Goal: Task Accomplishment & Management: Use online tool/utility

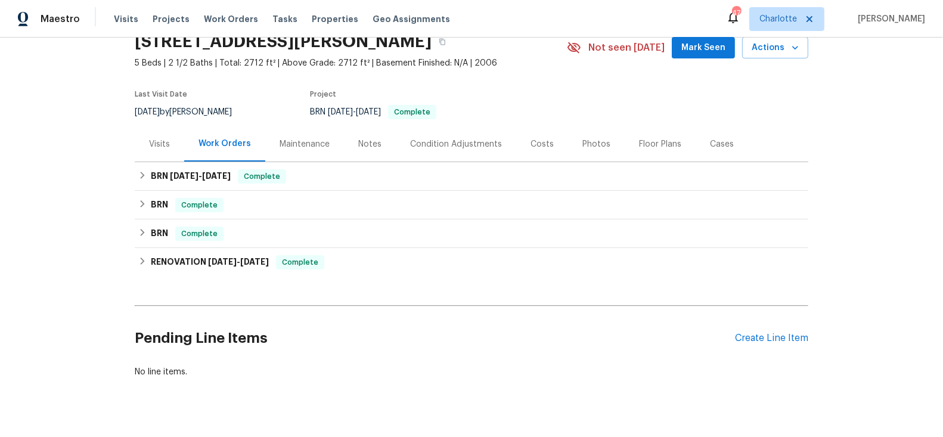
scroll to position [75, 0]
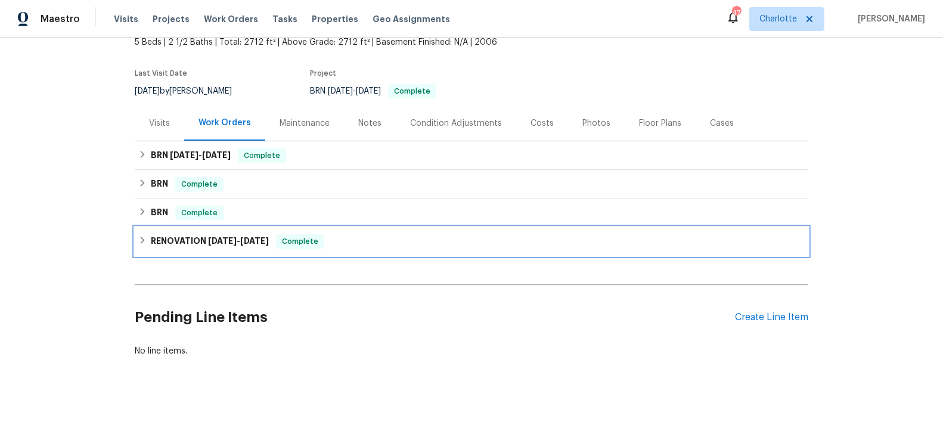
click at [230, 240] on span "6/10/25" at bounding box center [222, 241] width 29 height 8
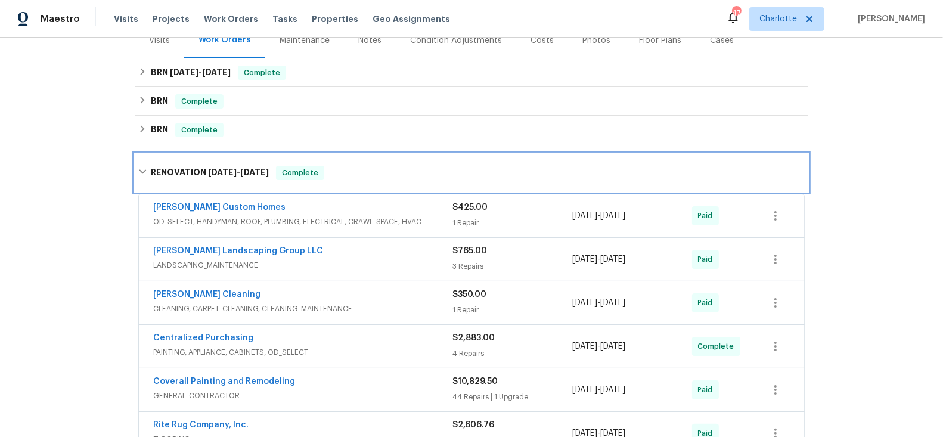
scroll to position [151, 0]
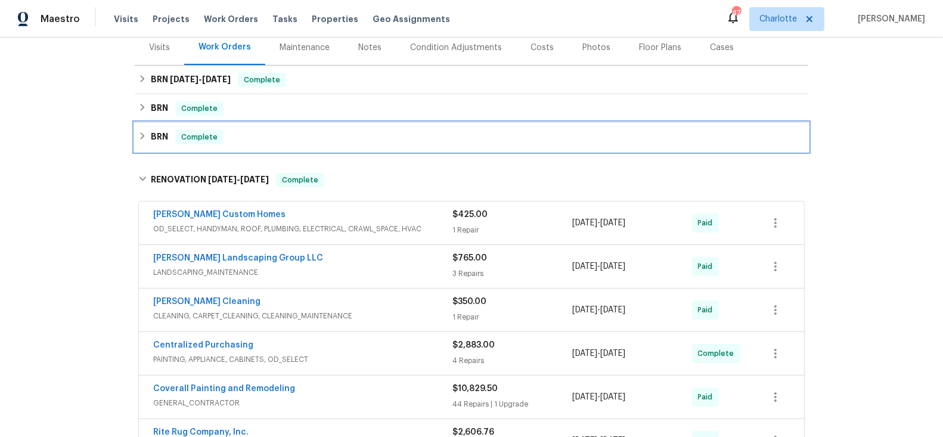
click at [159, 135] on h6 "BRN" at bounding box center [159, 137] width 17 height 14
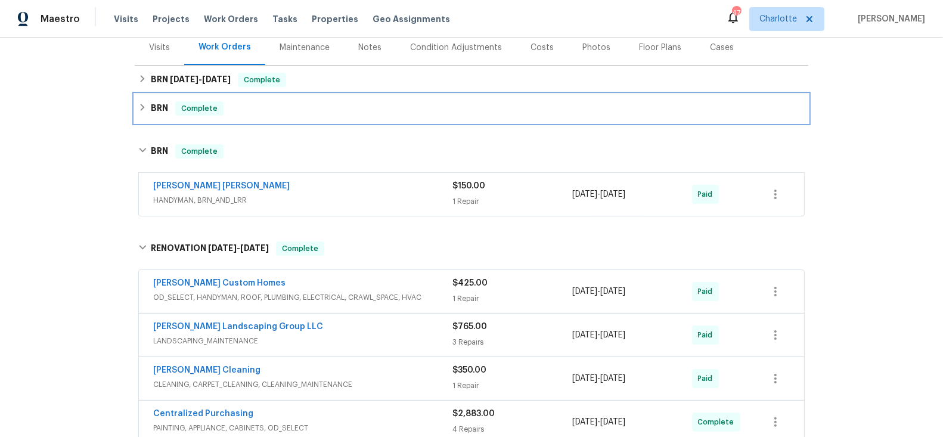
click at [159, 111] on h6 "BRN" at bounding box center [159, 108] width 17 height 14
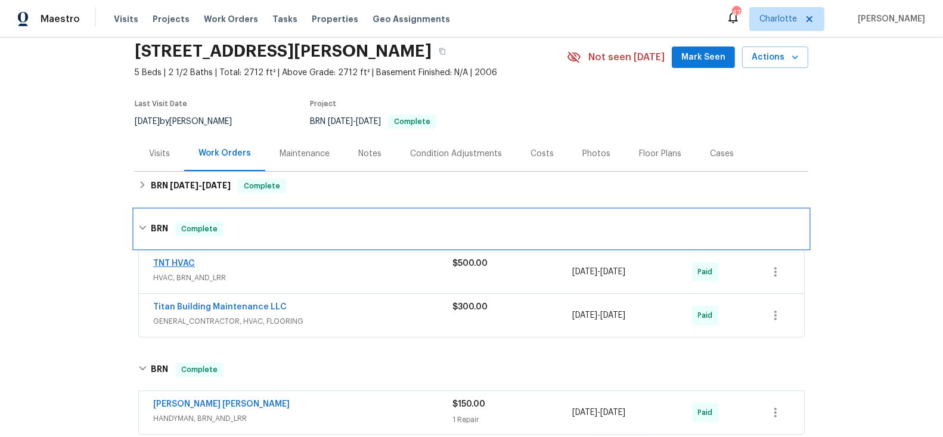
scroll to position [44, 0]
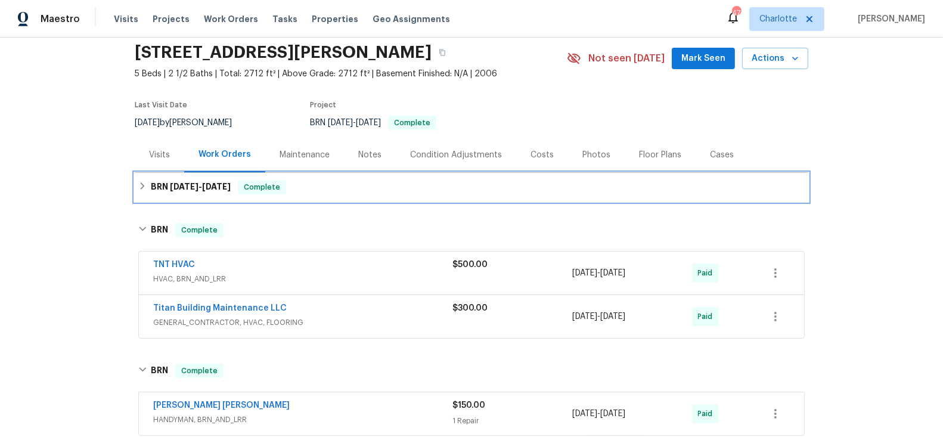
click at [162, 185] on h6 "BRN 8/18/25 - 8/18/25" at bounding box center [191, 187] width 80 height 14
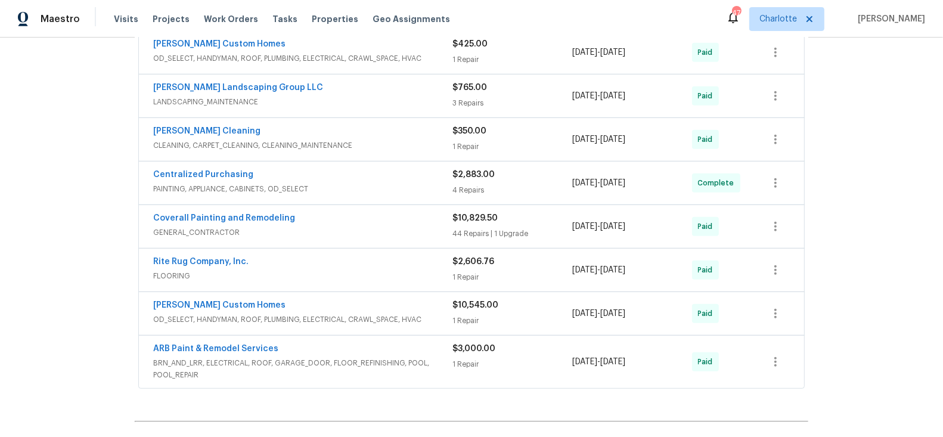
scroll to position [576, 0]
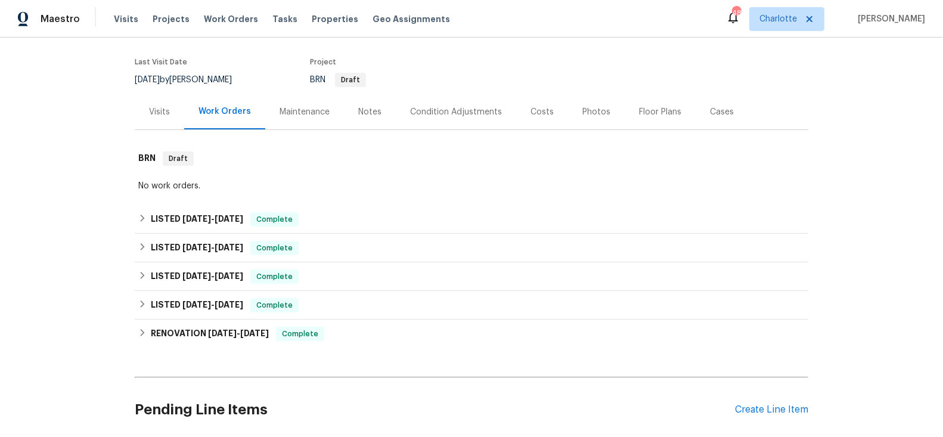
scroll to position [94, 0]
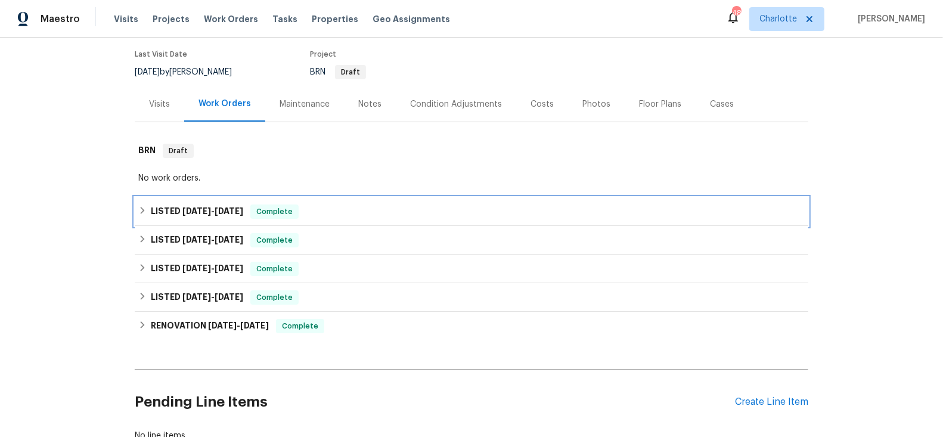
click at [193, 207] on span "[DATE]" at bounding box center [196, 211] width 29 height 8
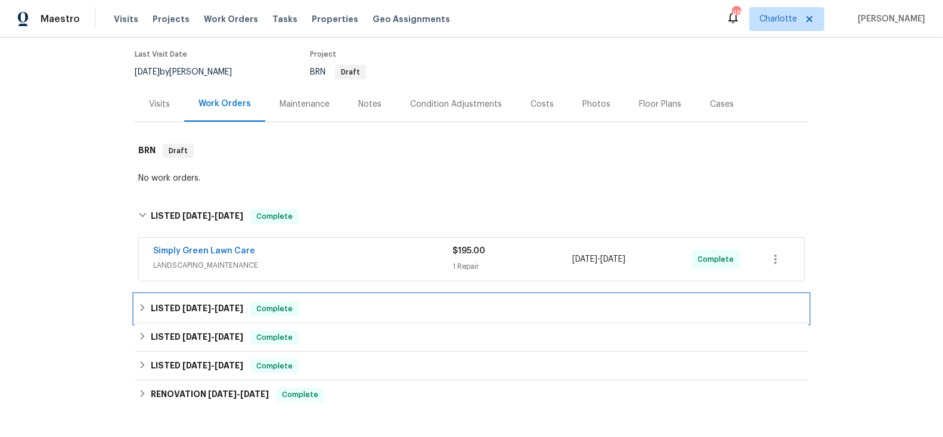
click at [205, 305] on span "[DATE]" at bounding box center [196, 308] width 29 height 8
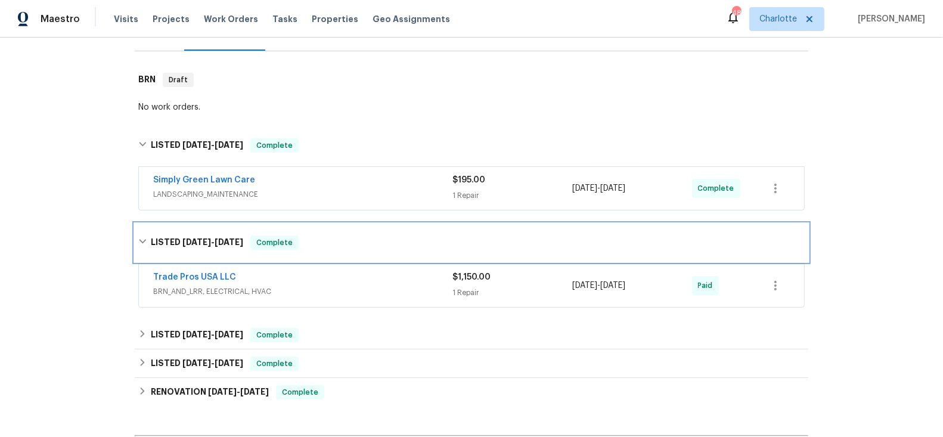
scroll to position [178, 0]
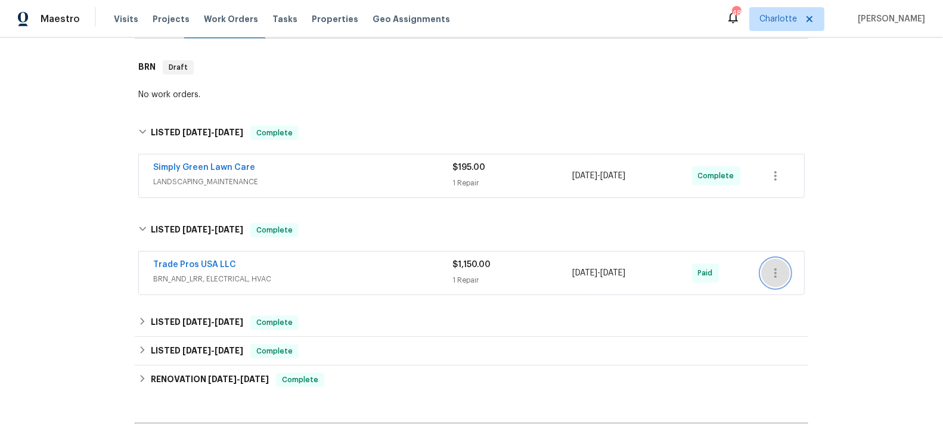
click at [769, 272] on icon "button" at bounding box center [776, 273] width 14 height 14
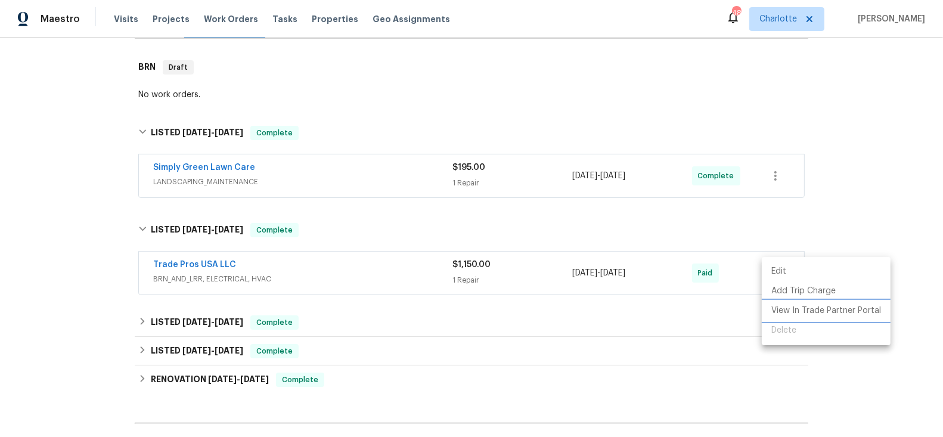
click at [788, 310] on li "View In Trade Partner Portal" at bounding box center [826, 311] width 129 height 20
click at [589, 126] on div at bounding box center [471, 218] width 943 height 437
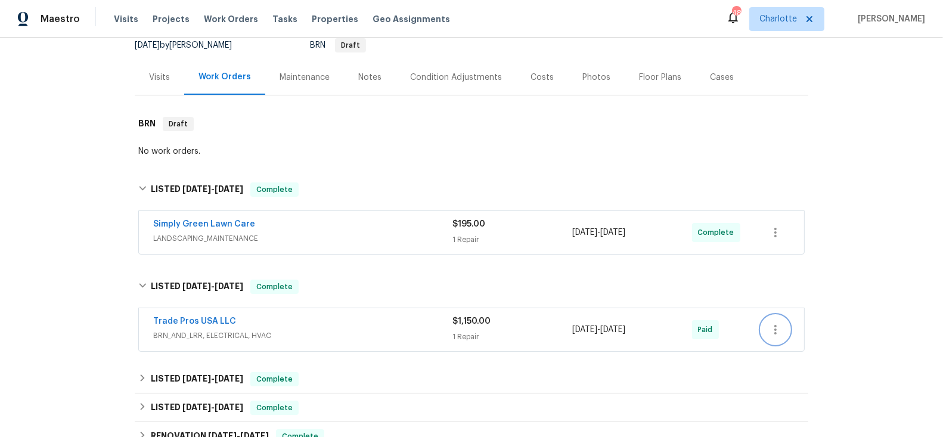
scroll to position [0, 0]
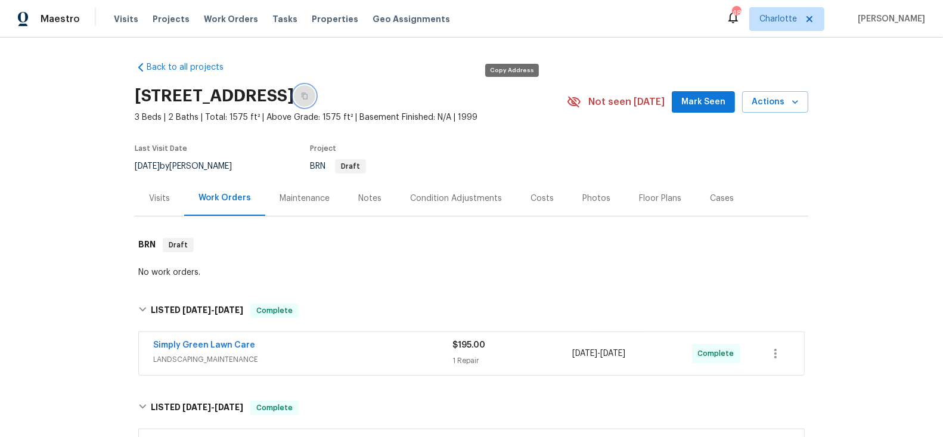
click at [308, 95] on icon "button" at bounding box center [305, 96] width 6 height 7
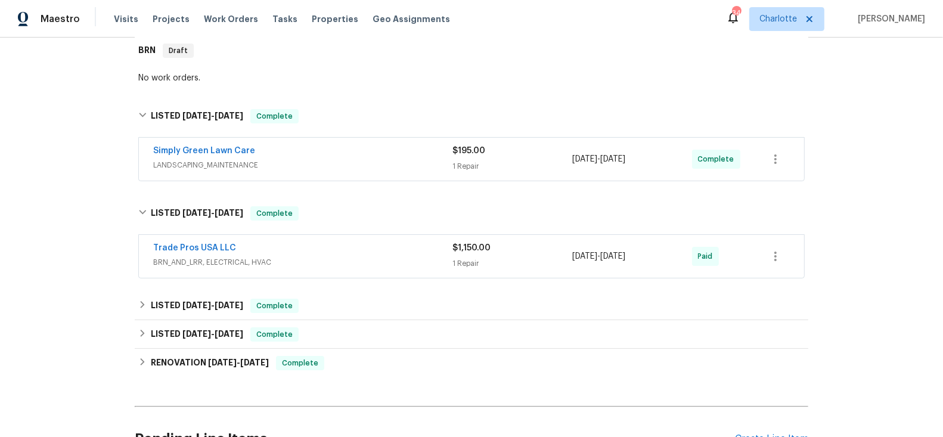
scroll to position [197, 0]
